Goal: Information Seeking & Learning: Learn about a topic

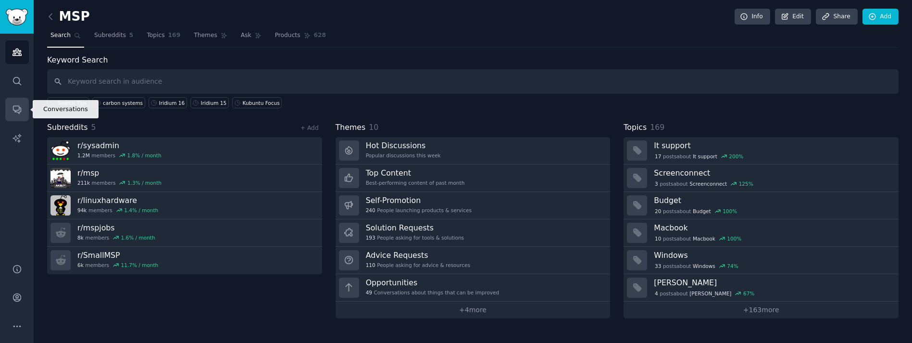
click at [15, 105] on icon "Sidebar" at bounding box center [17, 109] width 10 height 10
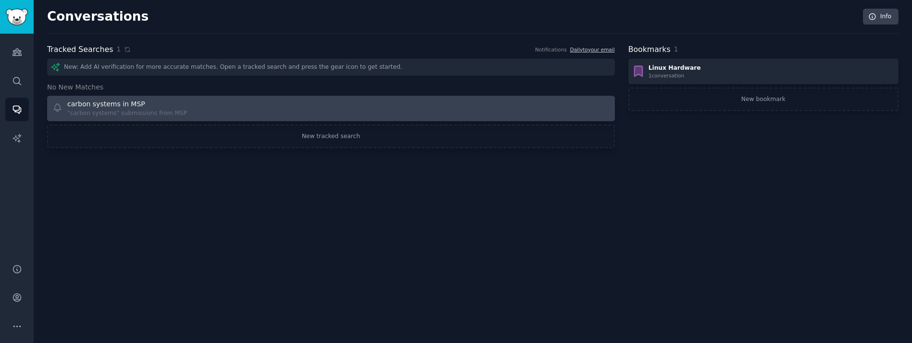
click at [243, 103] on div "carbon systems in MSP "carbon systems" submissions from MSP" at bounding box center [188, 108] width 272 height 19
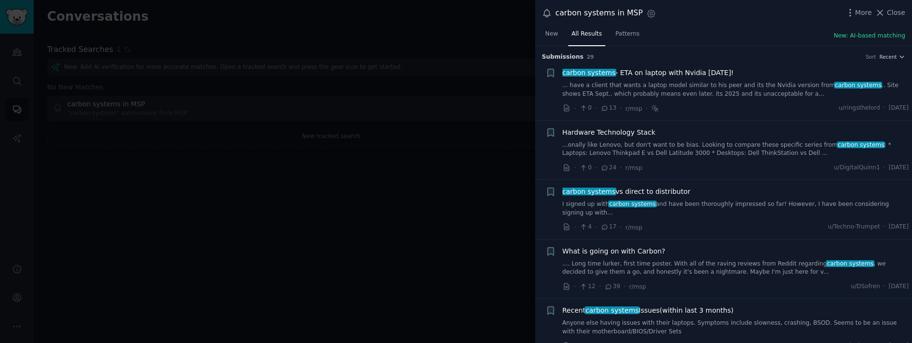
click at [334, 238] on div at bounding box center [456, 171] width 912 height 343
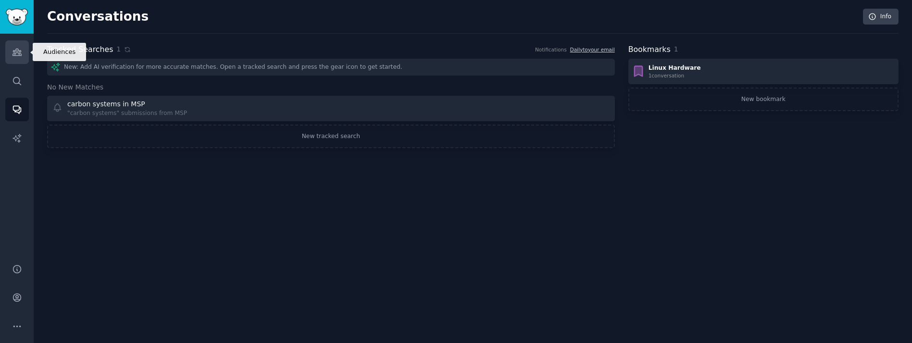
click at [22, 54] on link "Audiences" at bounding box center [17, 52] width 24 height 24
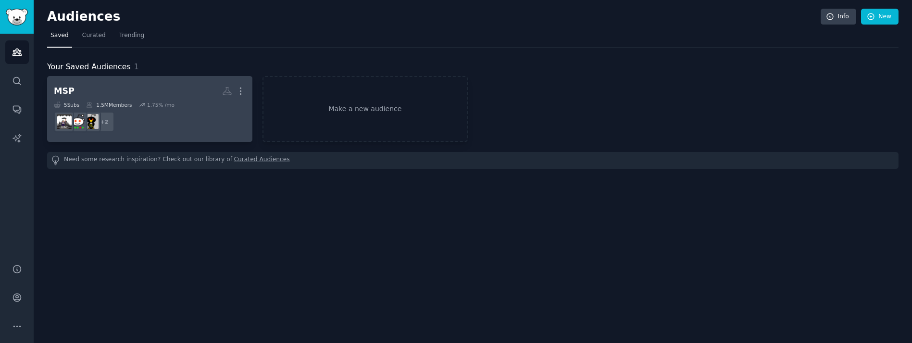
click at [172, 83] on h2 "MSP More" at bounding box center [150, 91] width 192 height 17
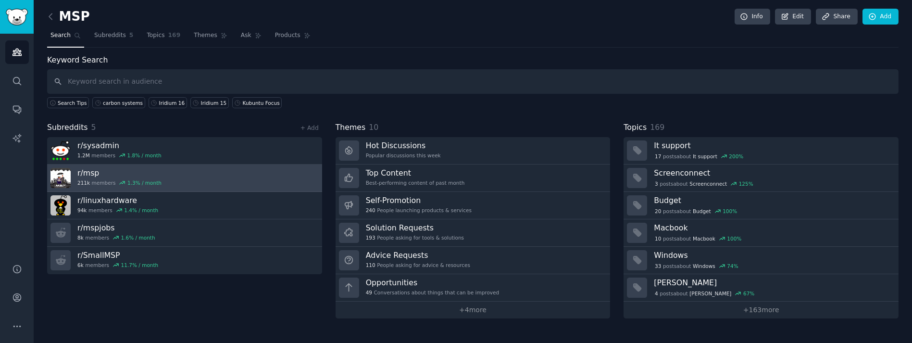
click at [192, 171] on link "r/ msp 211k members 1.3 % / month" at bounding box center [184, 177] width 275 height 27
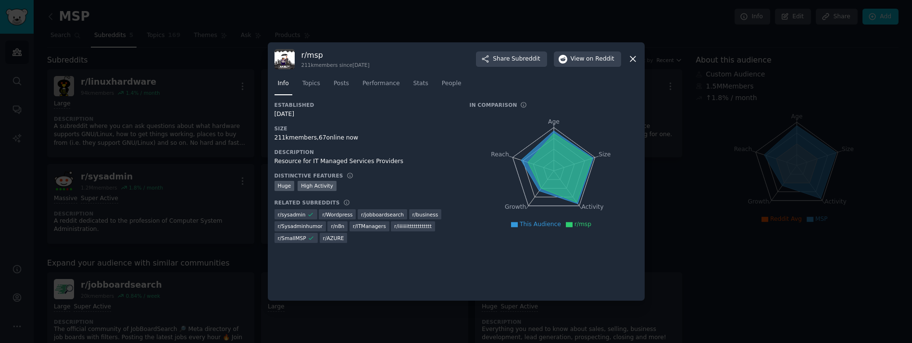
click at [632, 60] on icon at bounding box center [633, 59] width 10 height 10
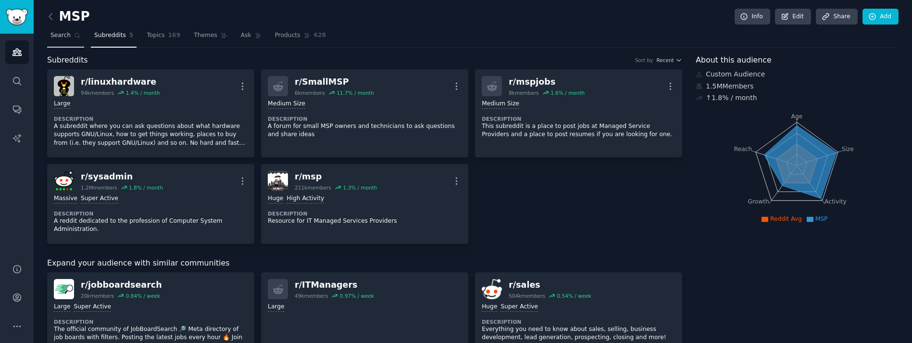
click at [59, 38] on span "Search" at bounding box center [60, 35] width 20 height 9
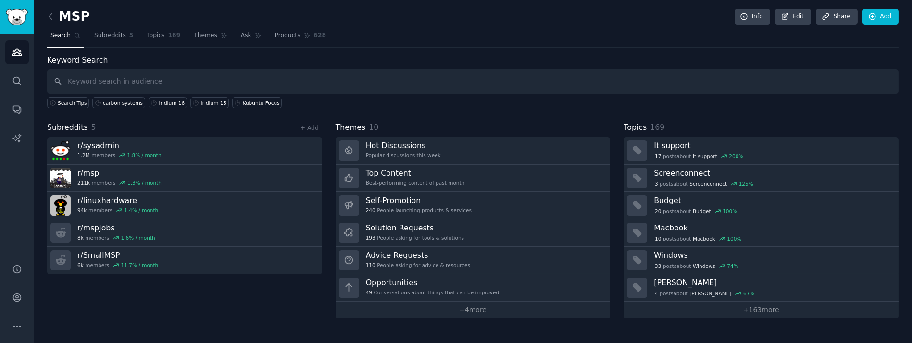
click at [191, 79] on input "text" at bounding box center [472, 81] width 851 height 25
type input "carbon systems"
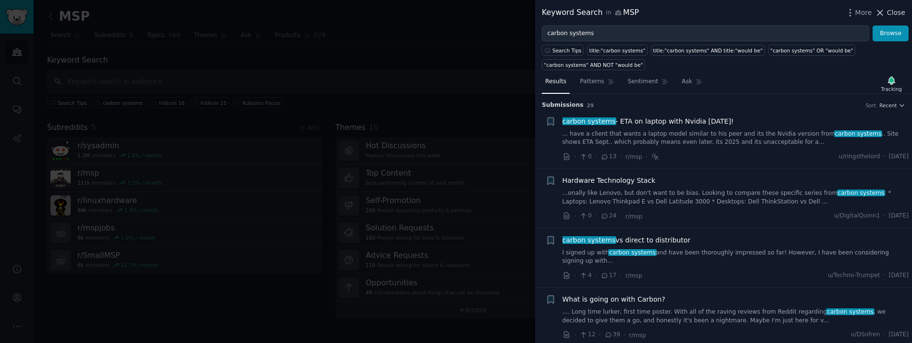
click at [903, 10] on span "Close" at bounding box center [896, 13] width 18 height 10
